Goal: Complete application form

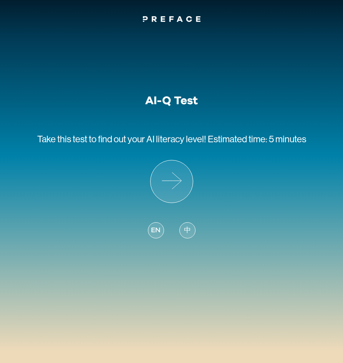
click at [191, 230] on div "中" at bounding box center [187, 230] width 16 height 16
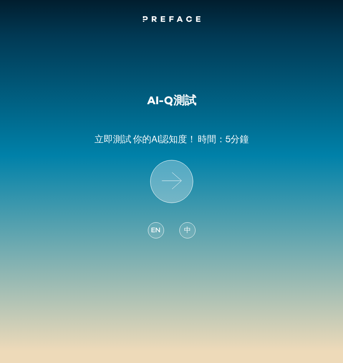
click at [171, 184] on icon at bounding box center [172, 181] width 42 height 42
